Goal: Task Accomplishment & Management: Complete application form

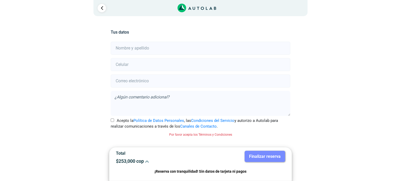
click at [142, 51] on input "text" at bounding box center [200, 48] width 179 height 13
type input "[PERSON_NAME]"
type input "3202140525"
type input "[EMAIL_ADDRESS][DOMAIN_NAME]"
click at [145, 50] on input "[PERSON_NAME]" at bounding box center [200, 48] width 179 height 13
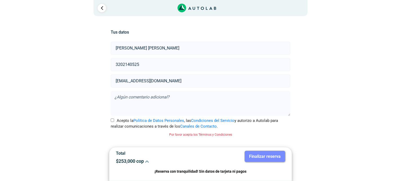
type input "[PERSON_NAME] [PERSON_NAME]"
click at [113, 119] on input "Acepto la Política de Datos Personales , las Condiciones del Servicio y autoriz…" at bounding box center [112, 120] width 3 height 3
checkbox input "true"
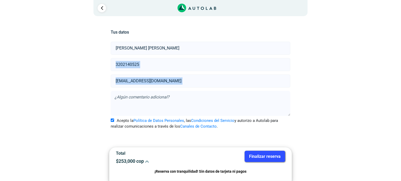
drag, startPoint x: 400, startPoint y: 49, endPoint x: 400, endPoint y: 98, distance: 48.8
click at [400, 98] on div "× ¡Reserva tranquilo! Sin datos de tarjeta ni pagos Aquí puedes ver tus servici…" at bounding box center [200, 83] width 401 height 167
click at [263, 153] on button "Finalizar reserva" at bounding box center [264, 156] width 40 height 11
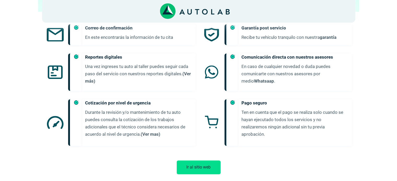
scroll to position [244, 0]
